Goal: Transaction & Acquisition: Purchase product/service

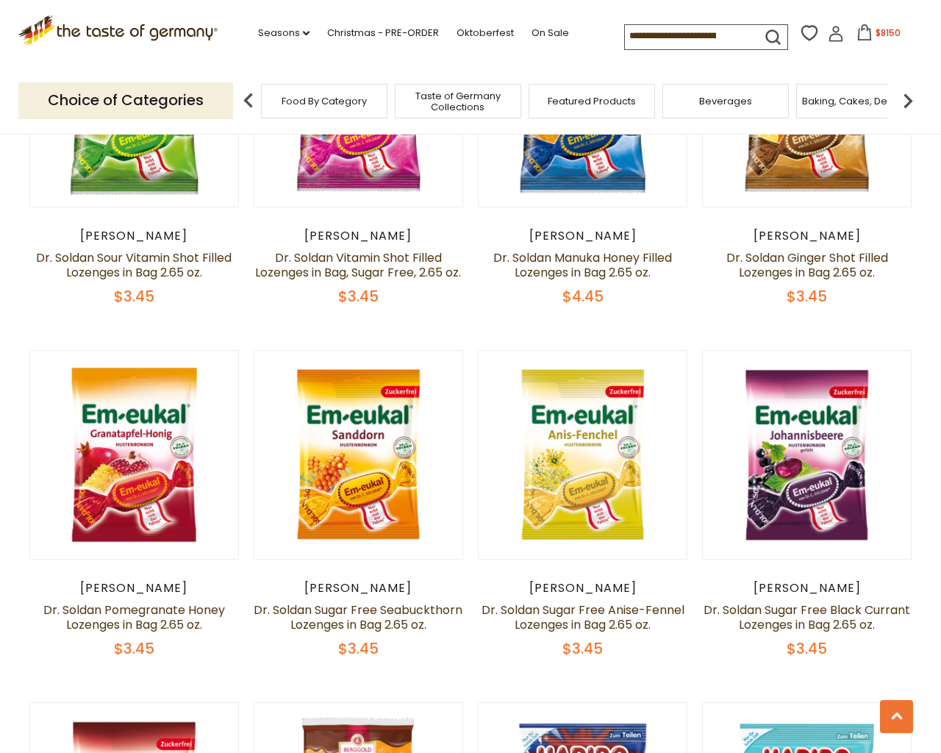
scroll to position [3757, 0]
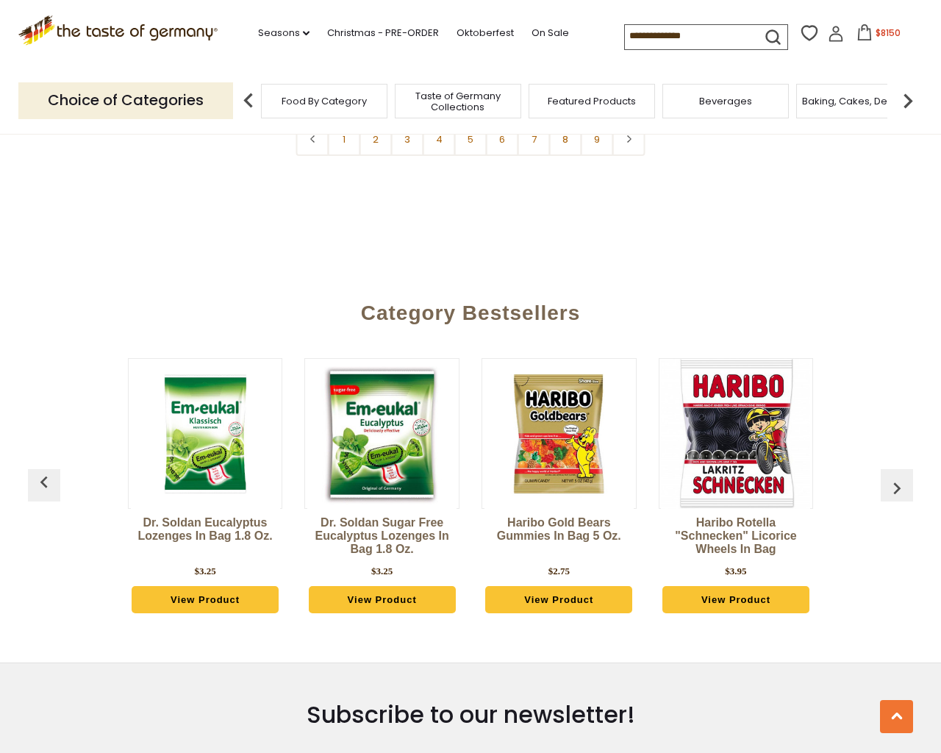
type input "***"
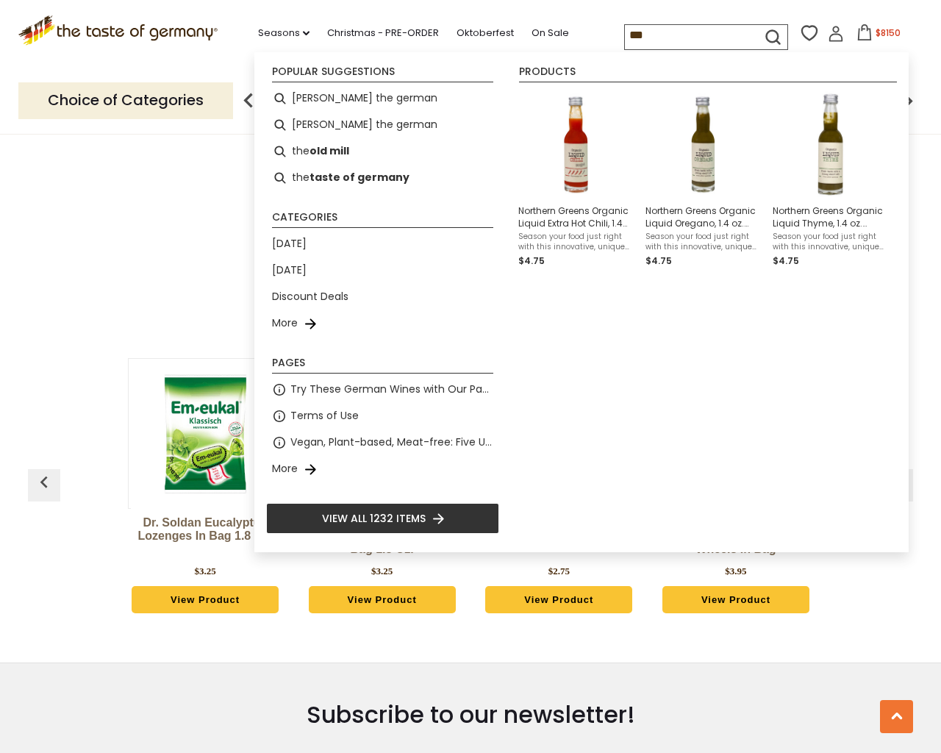
type input "**********"
select select "*********"
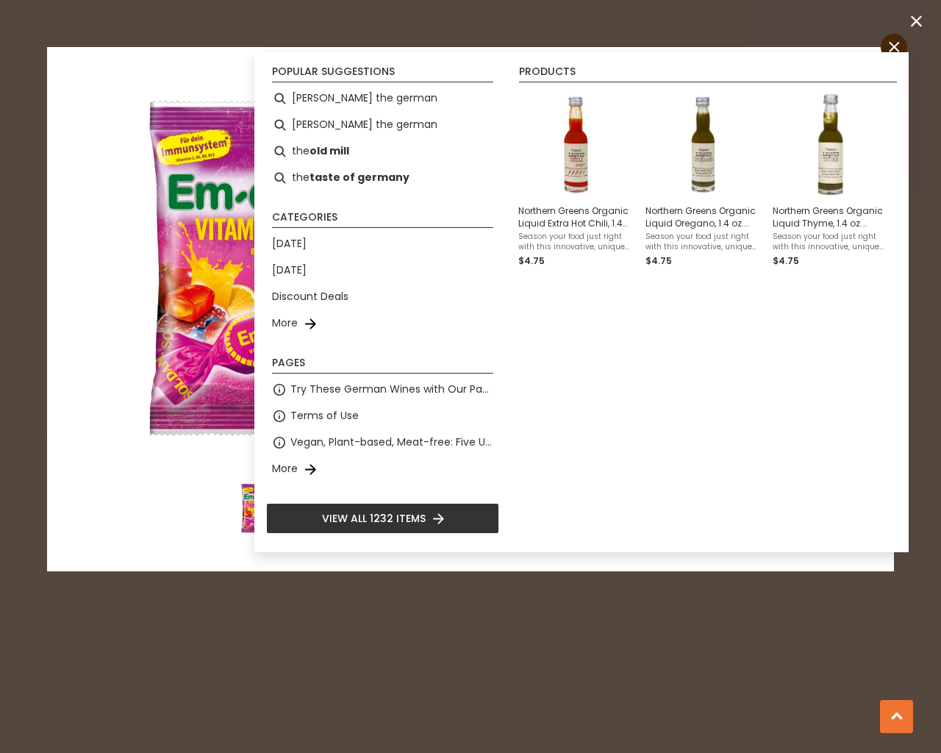
scroll to position [5669, 0]
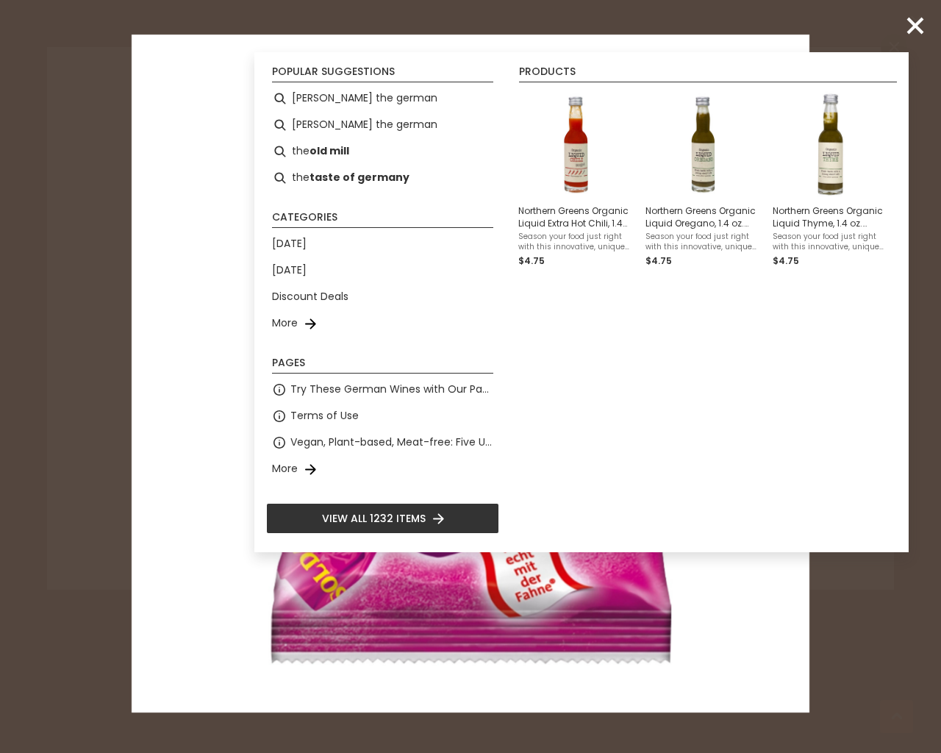
click at [513, 367] on input "*" at bounding box center [543, 387] width 60 height 40
type input "*"
click at [513, 334] on input "*" at bounding box center [543, 354] width 60 height 40
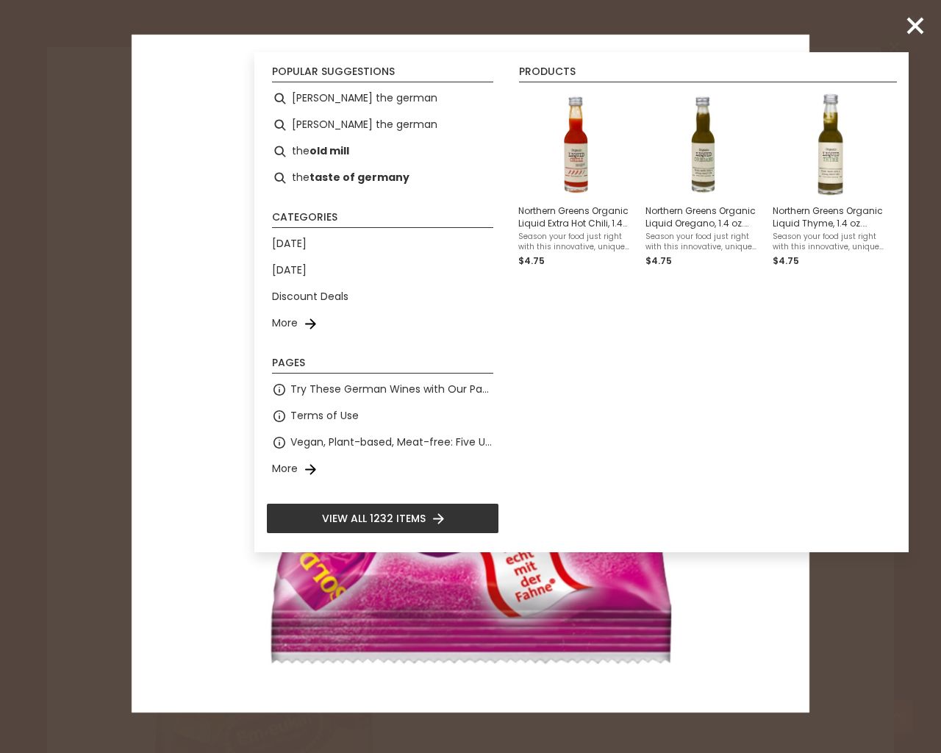
type input "*"
click at [513, 367] on input "*" at bounding box center [543, 387] width 60 height 40
type input "*"
click at [513, 367] on input "*" at bounding box center [543, 387] width 60 height 40
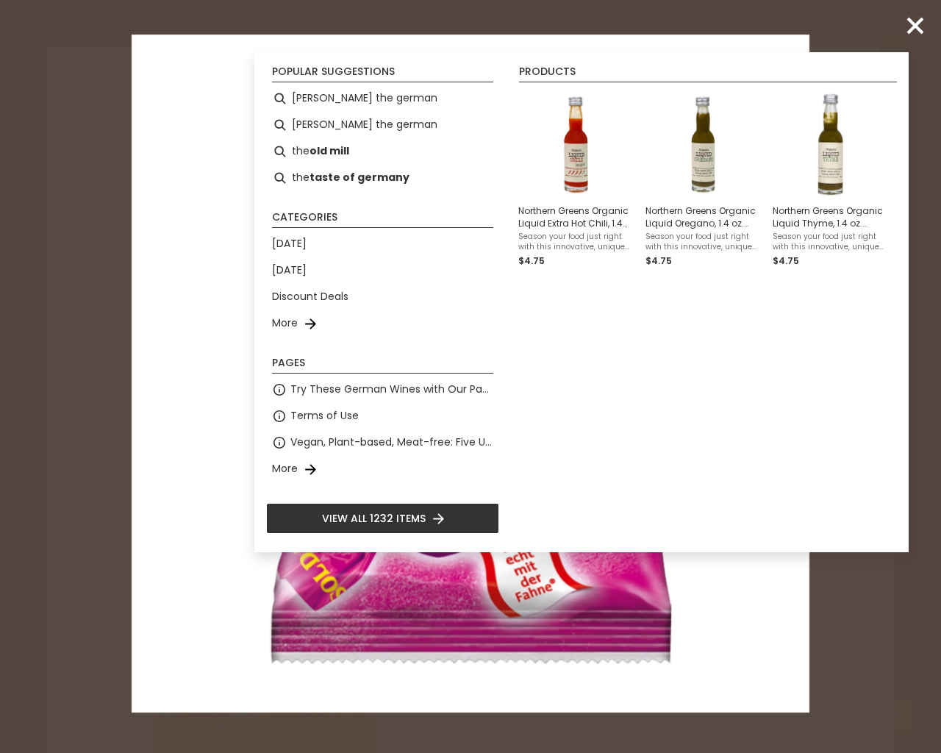
click at [513, 367] on input "*" at bounding box center [543, 387] width 60 height 40
type input "*"
click at [513, 367] on input "*" at bounding box center [543, 387] width 60 height 40
type input "*"
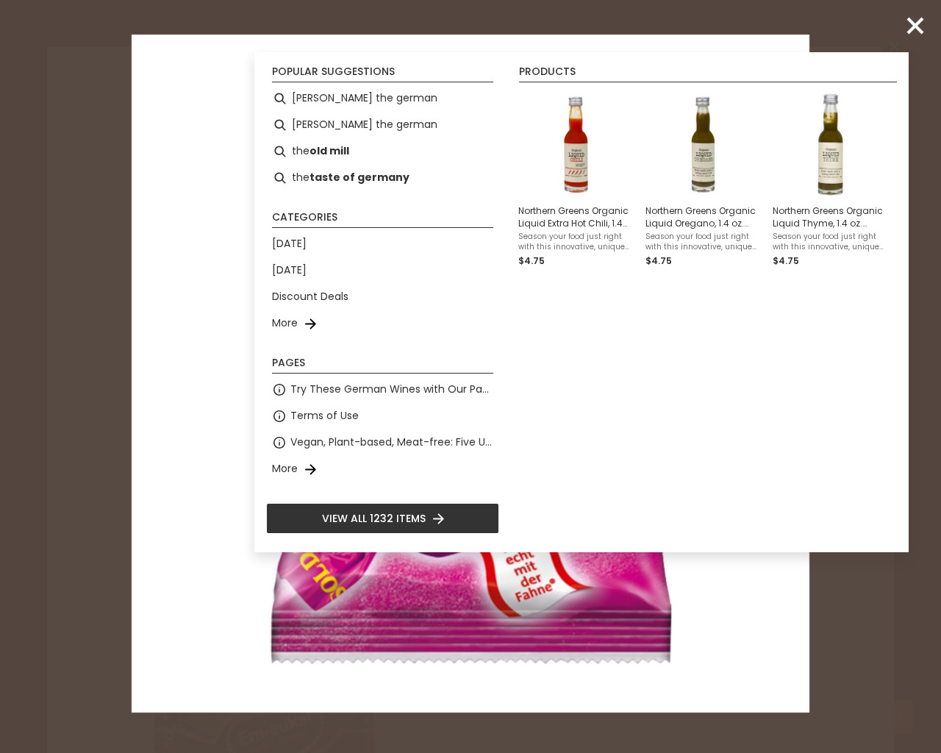
click at [513, 367] on input "*" at bounding box center [543, 387] width 60 height 40
type input "*"
click at [513, 367] on input "*" at bounding box center [543, 387] width 60 height 40
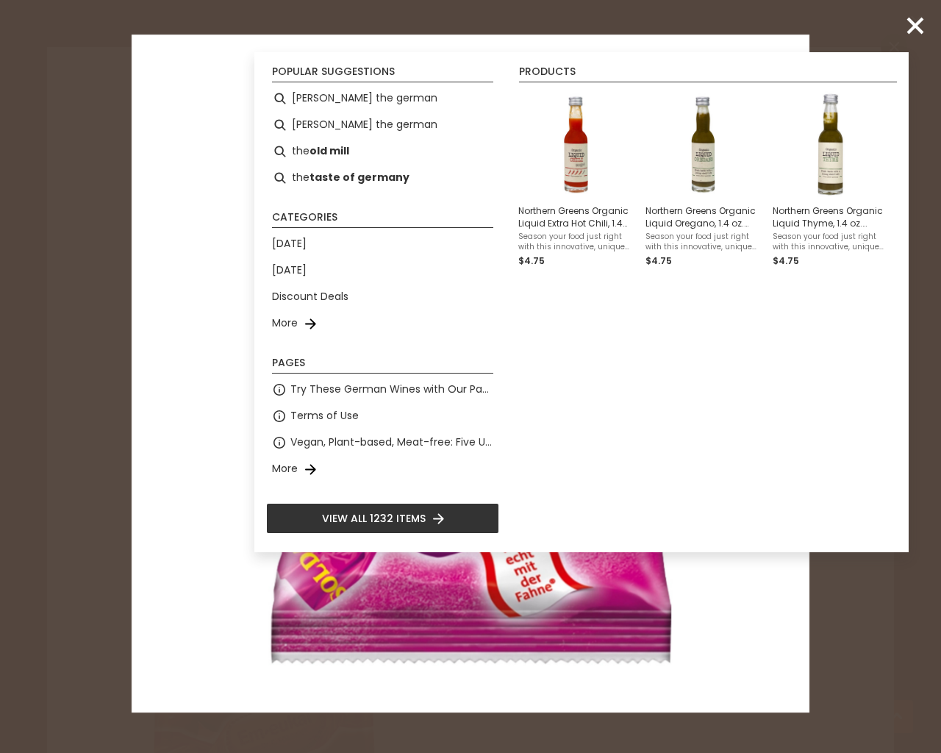
type input "*"
click at [513, 364] on input "*" at bounding box center [543, 384] width 60 height 40
type input "*"
click at [513, 367] on input "*" at bounding box center [543, 387] width 60 height 40
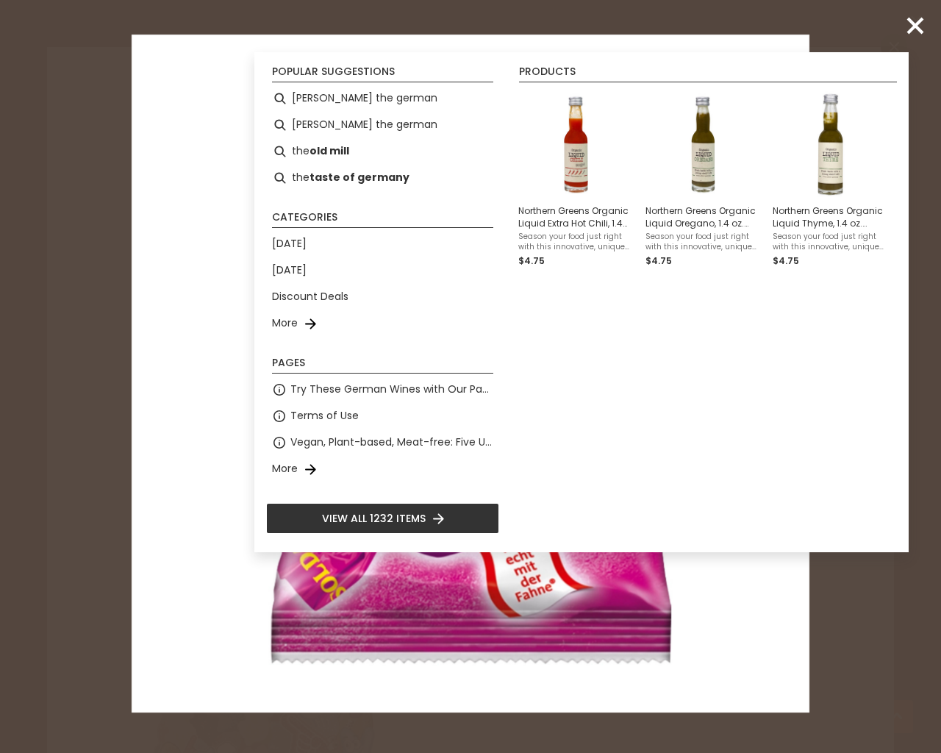
click at [513, 367] on input "*" at bounding box center [543, 387] width 60 height 40
type input "*"
